Goal: Information Seeking & Learning: Learn about a topic

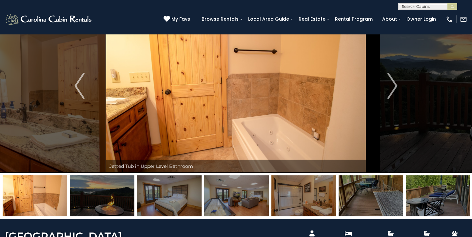
scroll to position [35, 0]
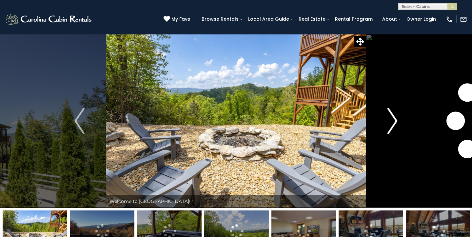
click at [383, 129] on button "Next" at bounding box center [392, 121] width 53 height 174
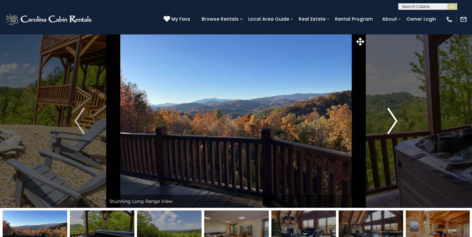
click at [384, 128] on button "Next" at bounding box center [392, 121] width 53 height 174
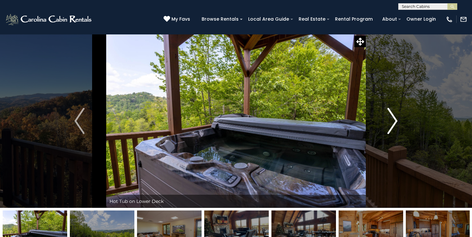
click at [384, 128] on button "Next" at bounding box center [392, 121] width 53 height 174
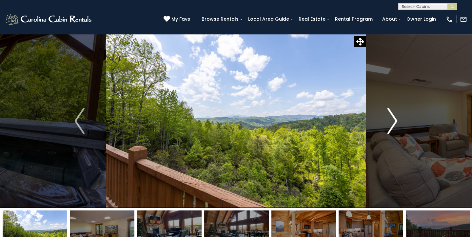
click at [384, 128] on button "Next" at bounding box center [392, 121] width 53 height 174
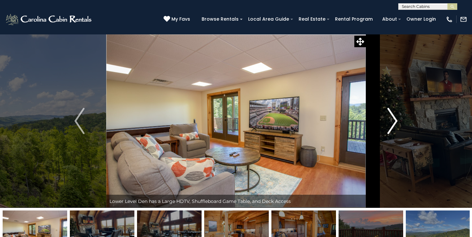
click at [384, 128] on button "Next" at bounding box center [392, 121] width 53 height 174
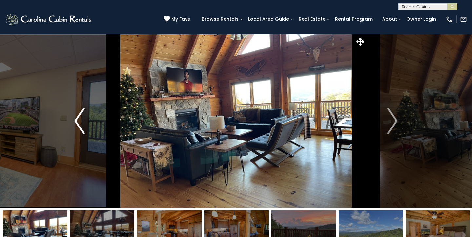
click at [86, 128] on button "Previous" at bounding box center [79, 121] width 53 height 174
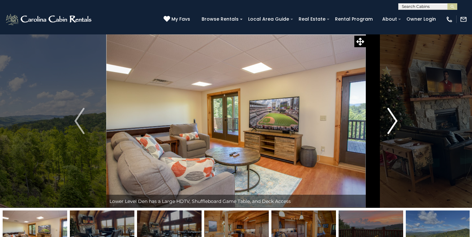
click at [393, 128] on img "Next" at bounding box center [392, 121] width 10 height 26
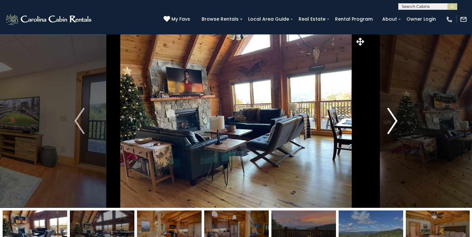
click at [391, 123] on img "Next" at bounding box center [392, 121] width 10 height 26
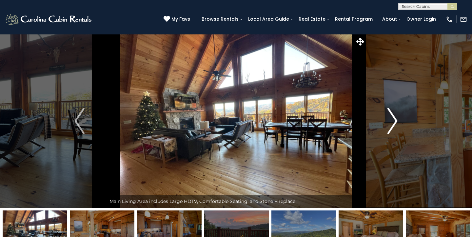
click at [400, 125] on button "Next" at bounding box center [392, 121] width 53 height 174
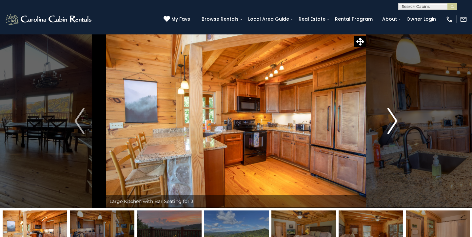
click at [397, 125] on img "Next" at bounding box center [392, 121] width 10 height 26
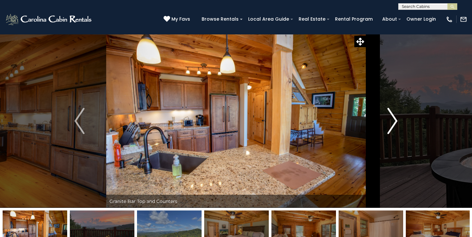
click at [397, 125] on img "Next" at bounding box center [392, 121] width 10 height 26
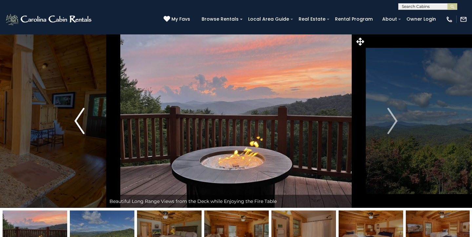
click at [78, 129] on img "Previous" at bounding box center [79, 121] width 10 height 26
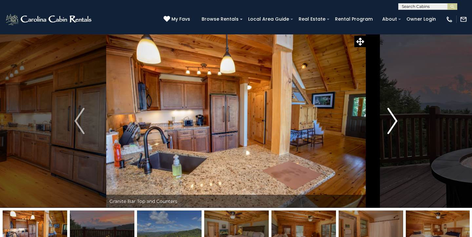
click at [392, 111] on img "Next" at bounding box center [392, 121] width 10 height 26
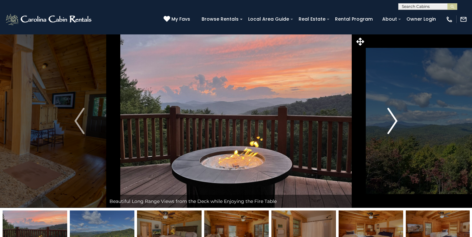
click at [387, 119] on button "Next" at bounding box center [392, 121] width 53 height 174
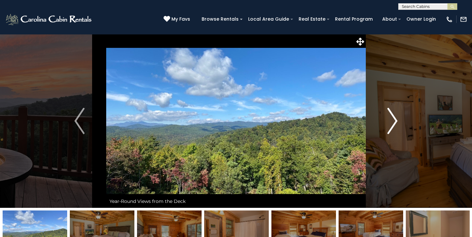
click at [387, 119] on button "Next" at bounding box center [392, 121] width 53 height 174
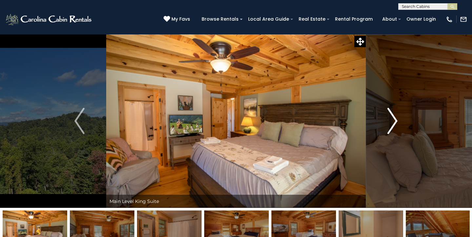
click at [389, 115] on img "Next" at bounding box center [392, 121] width 10 height 26
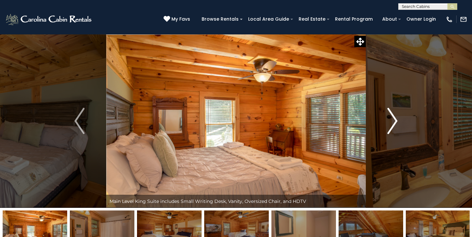
click at [394, 115] on img "Next" at bounding box center [392, 121] width 10 height 26
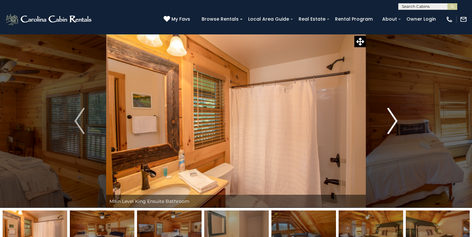
click at [391, 117] on img "Next" at bounding box center [392, 121] width 10 height 26
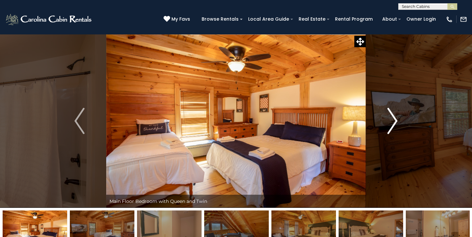
click at [397, 124] on img "Next" at bounding box center [392, 121] width 10 height 26
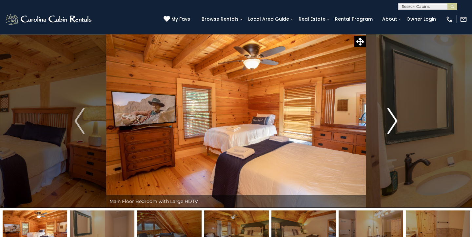
click at [398, 124] on button "Next" at bounding box center [392, 121] width 53 height 174
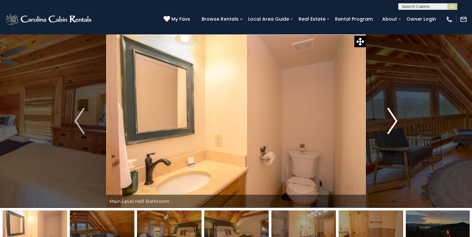
click at [398, 124] on button "Next" at bounding box center [392, 121] width 53 height 174
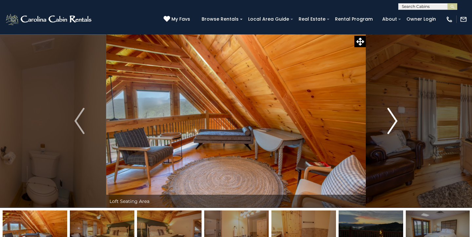
click at [395, 127] on img "Next" at bounding box center [392, 121] width 10 height 26
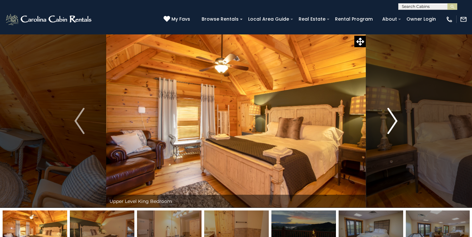
click at [387, 128] on button "Next" at bounding box center [392, 121] width 53 height 174
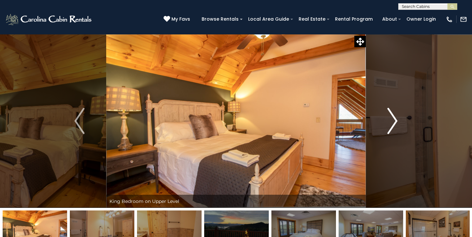
click at [387, 128] on button "Next" at bounding box center [392, 121] width 53 height 174
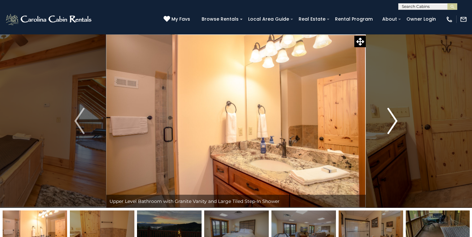
click at [387, 128] on button "Next" at bounding box center [392, 121] width 53 height 174
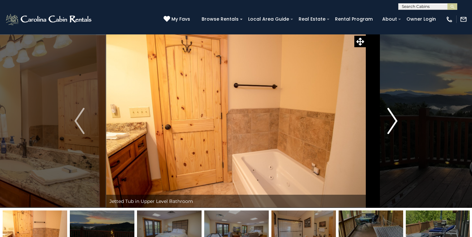
click at [387, 128] on button "Next" at bounding box center [392, 121] width 53 height 174
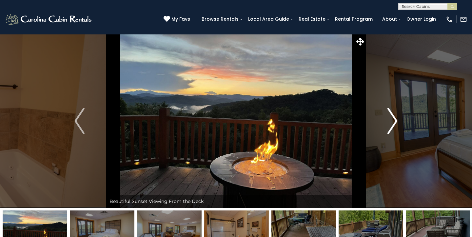
click at [387, 128] on button "Next" at bounding box center [392, 121] width 53 height 174
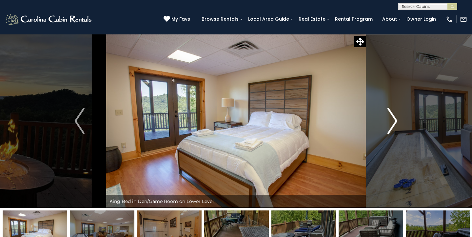
click at [393, 115] on img "Next" at bounding box center [392, 121] width 10 height 26
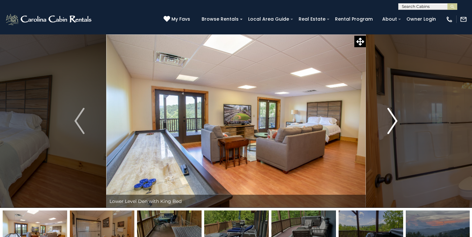
click at [388, 121] on img "Next" at bounding box center [392, 121] width 10 height 26
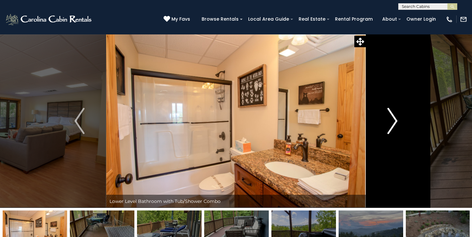
click at [388, 121] on img "Next" at bounding box center [392, 121] width 10 height 26
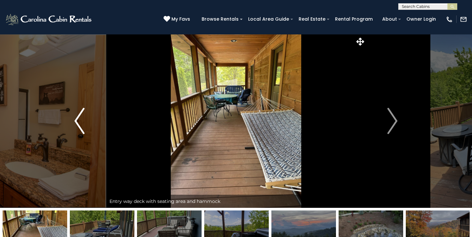
click at [78, 119] on img "Previous" at bounding box center [79, 121] width 10 height 26
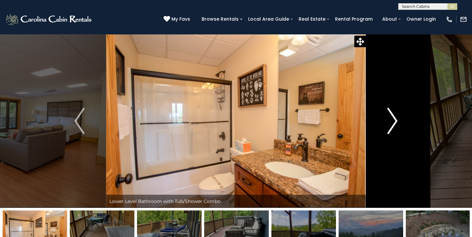
click at [397, 118] on img "Next" at bounding box center [392, 121] width 10 height 26
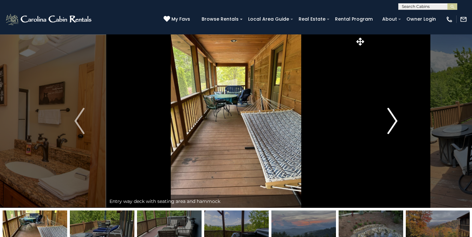
click at [390, 114] on img "Next" at bounding box center [392, 121] width 10 height 26
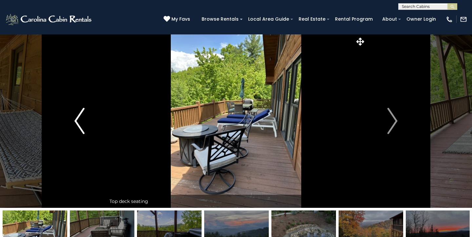
click at [80, 116] on img "Previous" at bounding box center [79, 121] width 10 height 26
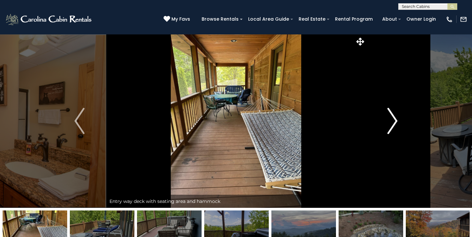
click at [392, 123] on img "Next" at bounding box center [392, 121] width 10 height 26
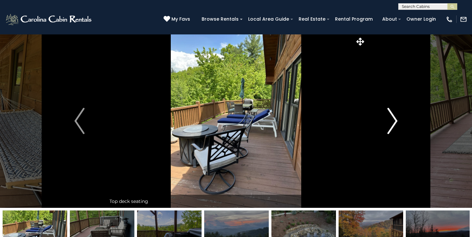
click at [393, 123] on img "Next" at bounding box center [392, 121] width 10 height 26
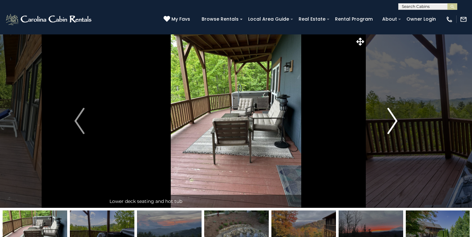
click at [396, 127] on img "Next" at bounding box center [392, 121] width 10 height 26
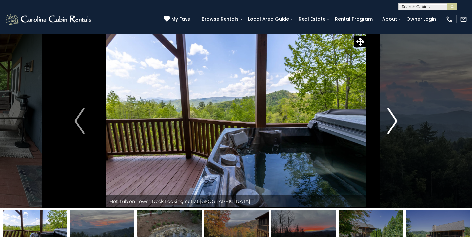
click at [396, 127] on img "Next" at bounding box center [392, 121] width 10 height 26
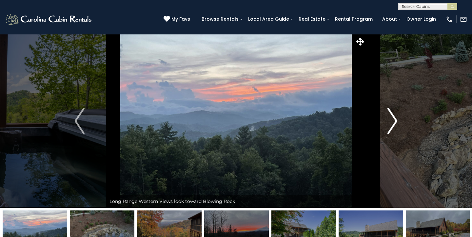
click at [396, 127] on img "Next" at bounding box center [392, 121] width 10 height 26
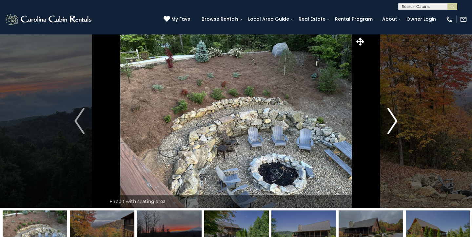
click at [396, 127] on img "Next" at bounding box center [392, 121] width 10 height 26
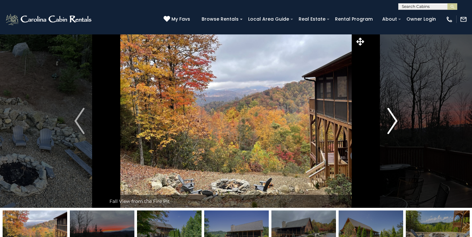
click at [392, 127] on img "Next" at bounding box center [392, 121] width 10 height 26
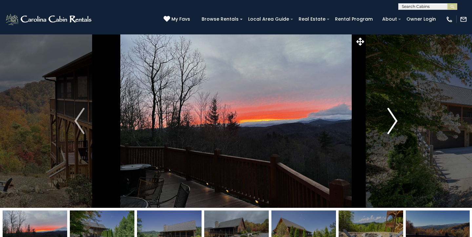
click at [392, 127] on img "Next" at bounding box center [392, 121] width 10 height 26
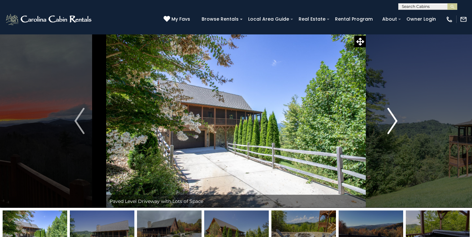
click at [392, 127] on img "Next" at bounding box center [392, 121] width 10 height 26
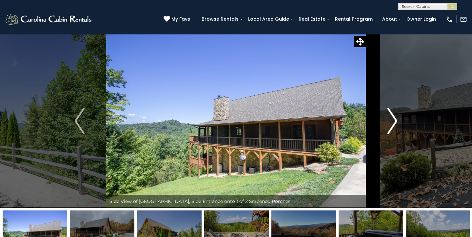
click at [392, 127] on img "Next" at bounding box center [392, 121] width 10 height 26
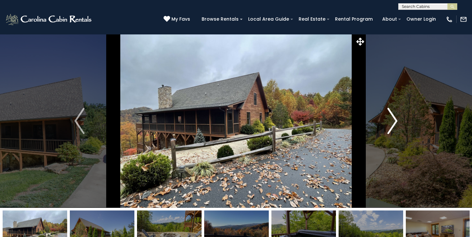
click at [392, 127] on img "Next" at bounding box center [392, 121] width 10 height 26
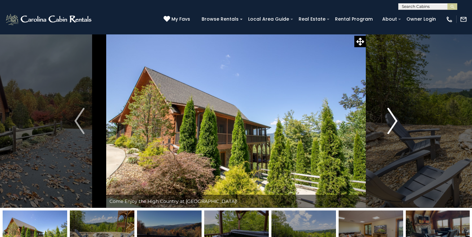
click at [392, 127] on img "Next" at bounding box center [392, 121] width 10 height 26
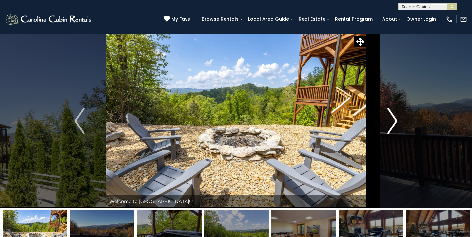
click at [392, 127] on img "Next" at bounding box center [392, 121] width 10 height 26
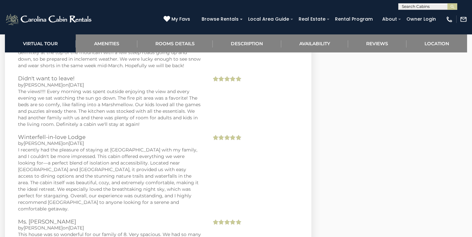
scroll to position [1387, 0]
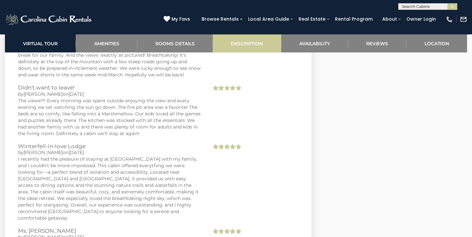
click at [259, 45] on link "Description" at bounding box center [247, 43] width 68 height 18
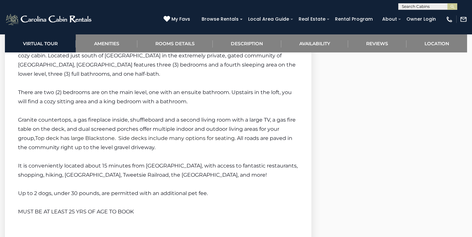
scroll to position [955, 0]
click at [384, 40] on link "Reviews" at bounding box center [377, 43] width 58 height 18
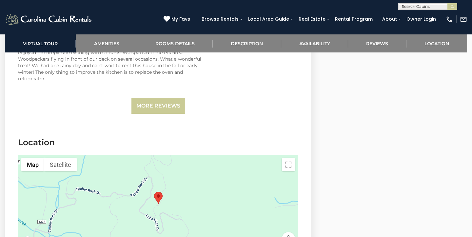
scroll to position [1605, 0]
click at [320, 42] on link "Availability" at bounding box center [314, 43] width 67 height 18
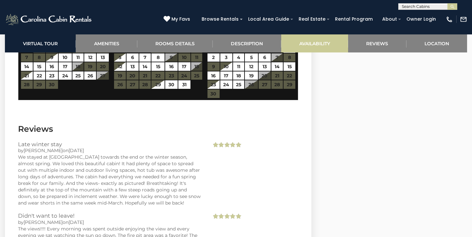
scroll to position [1199, 0]
